Goal: Obtain resource: Obtain resource

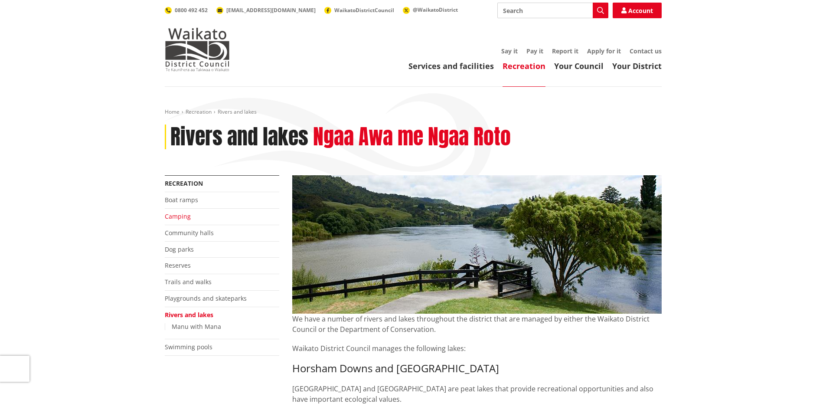
click at [180, 214] on link "Camping" at bounding box center [178, 216] width 26 height 8
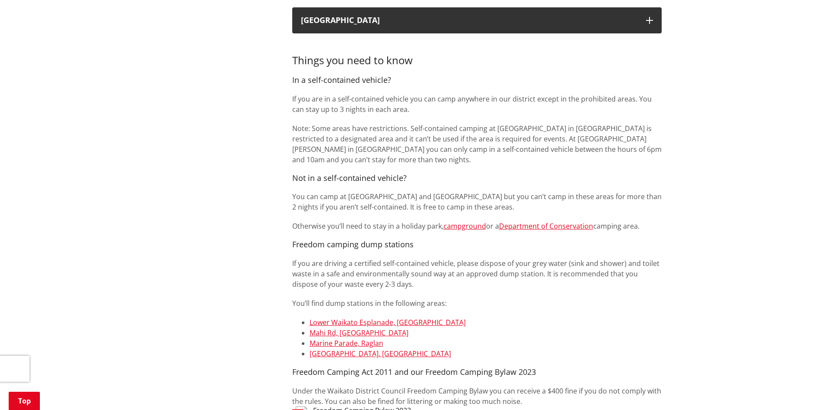
scroll to position [607, 0]
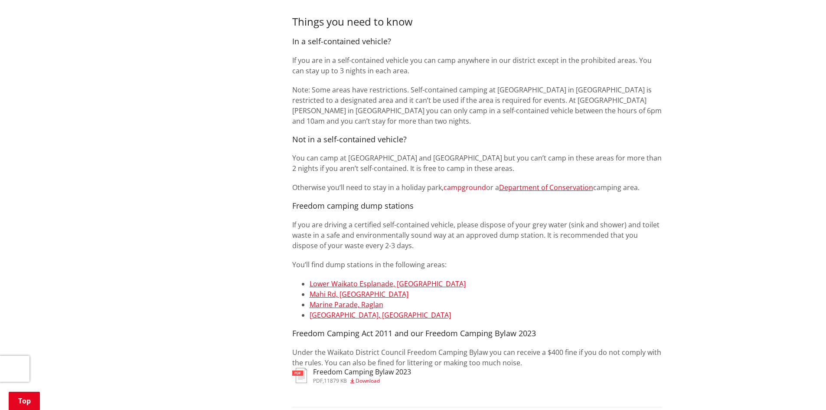
click at [464, 188] on link "campground" at bounding box center [465, 188] width 43 height 10
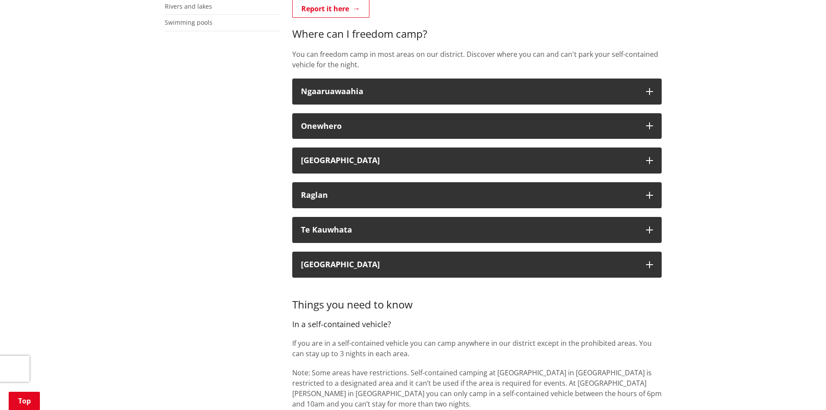
scroll to position [304, 0]
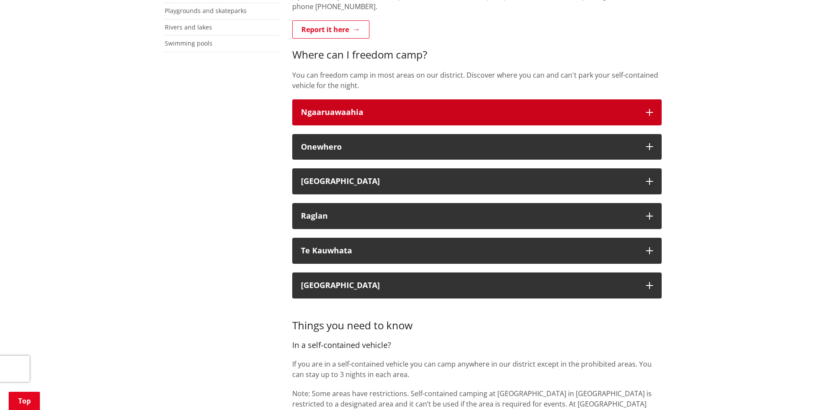
click at [649, 112] on icon "button" at bounding box center [649, 112] width 7 height 7
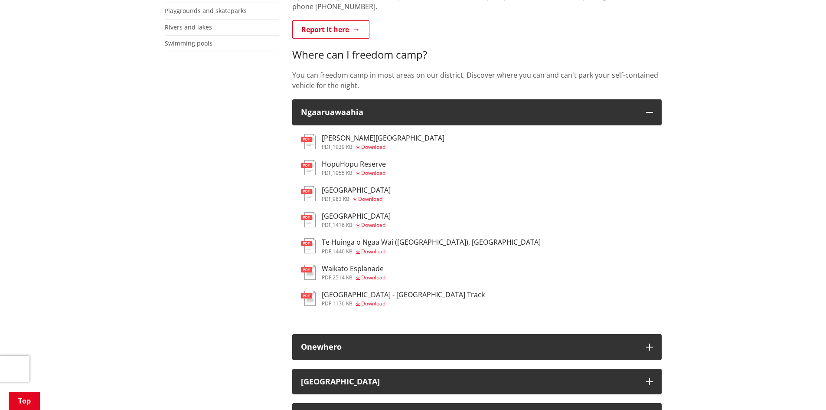
click at [344, 142] on h3 "Brownlee Avenue" at bounding box center [383, 138] width 123 height 8
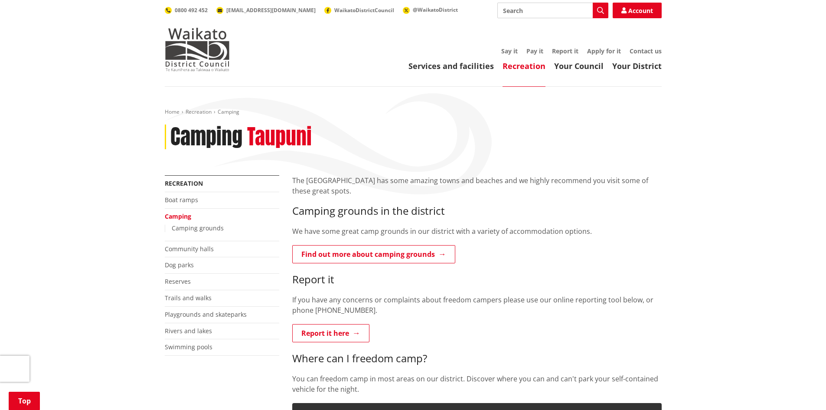
scroll to position [304, 0]
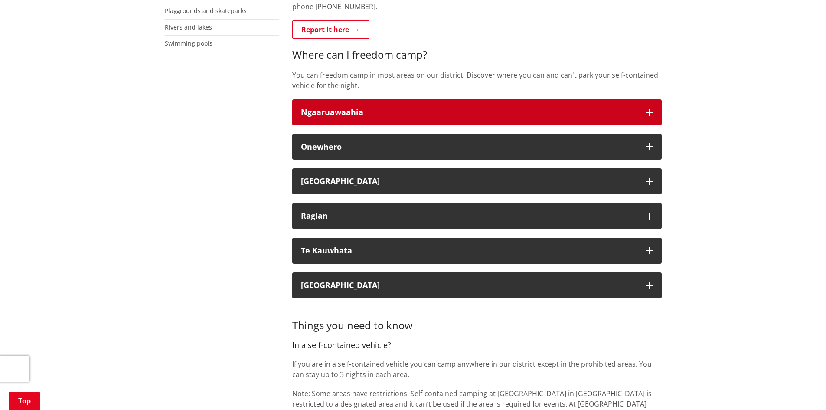
click at [655, 111] on button "Ngaaruawaahia" at bounding box center [476, 112] width 369 height 26
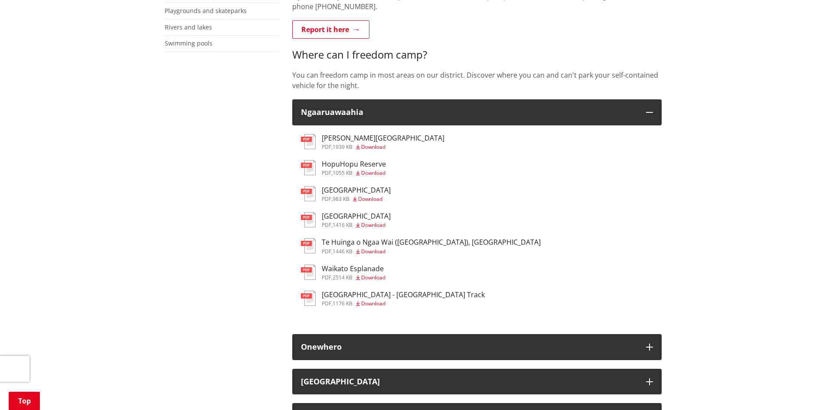
click at [341, 170] on span "1055 KB" at bounding box center [343, 172] width 20 height 7
